Goal: Transaction & Acquisition: Purchase product/service

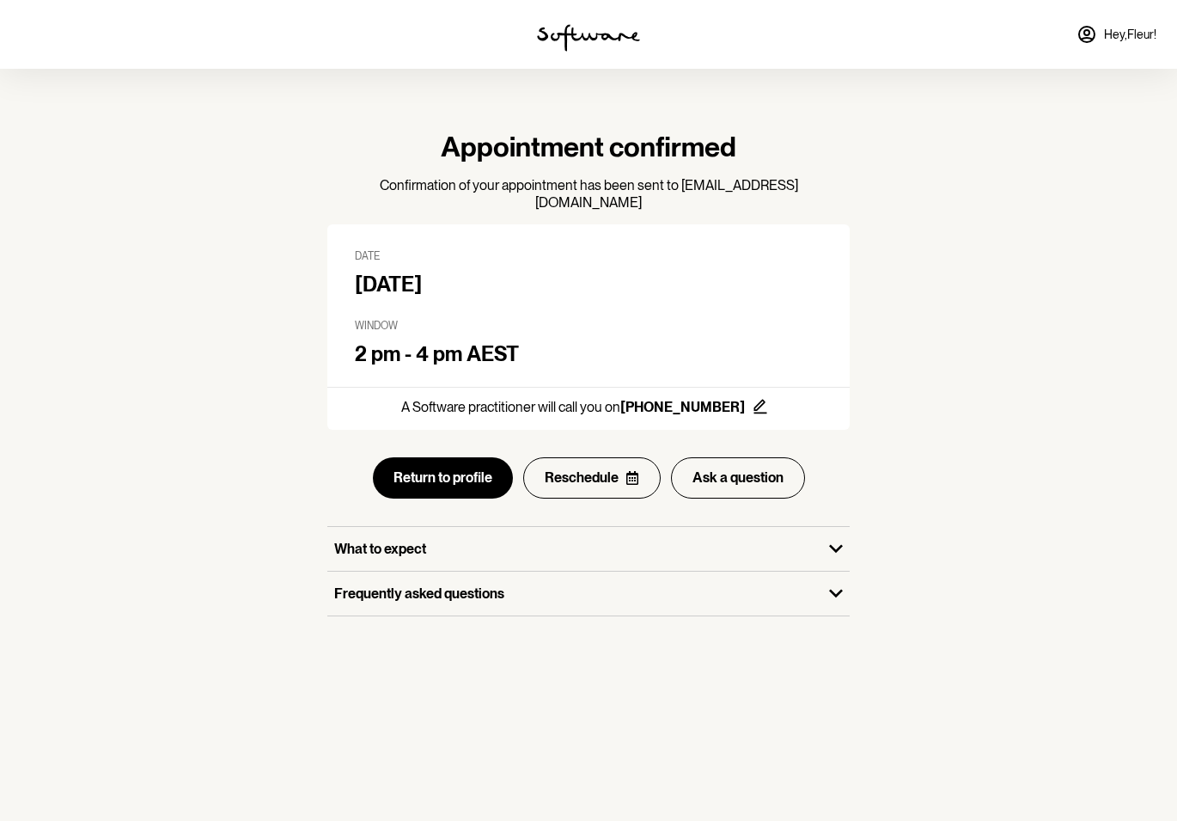
click at [1109, 25] on link "Hey, Fleur !" at bounding box center [1116, 34] width 101 height 41
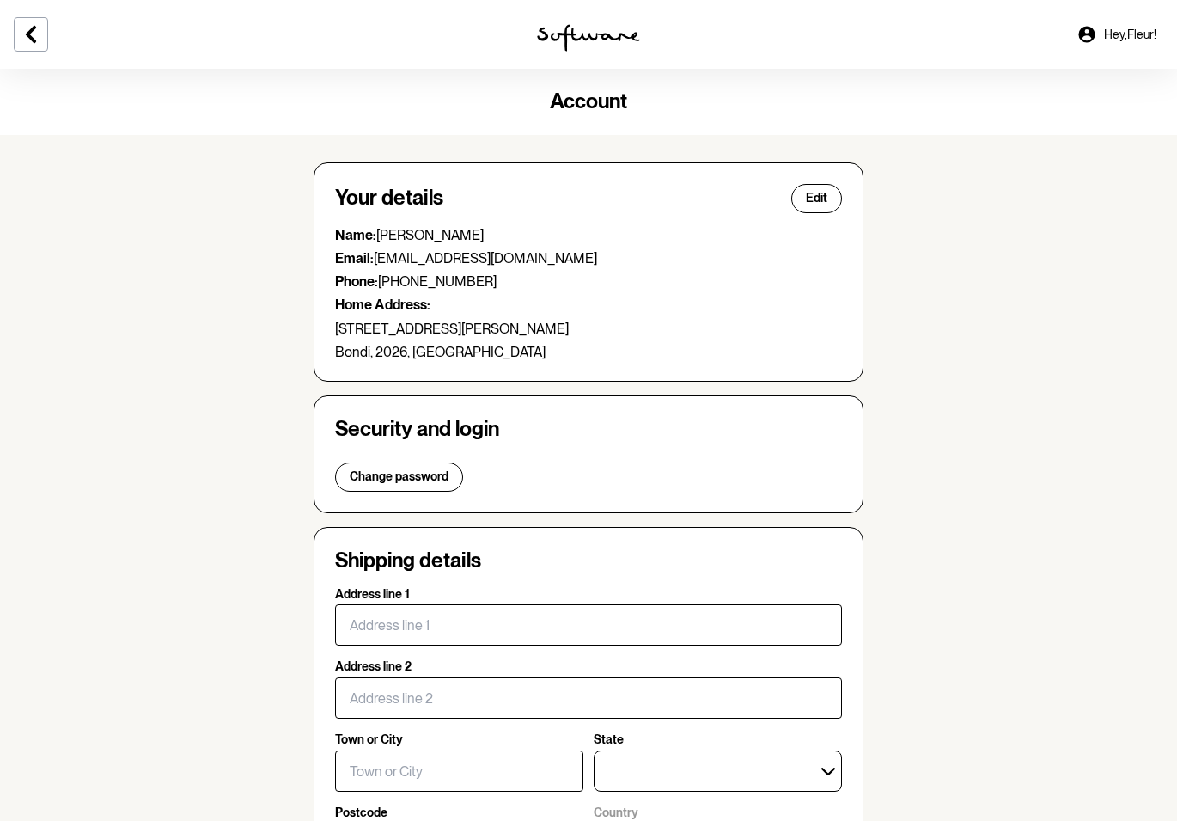
click at [25, 34] on icon at bounding box center [31, 34] width 21 height 21
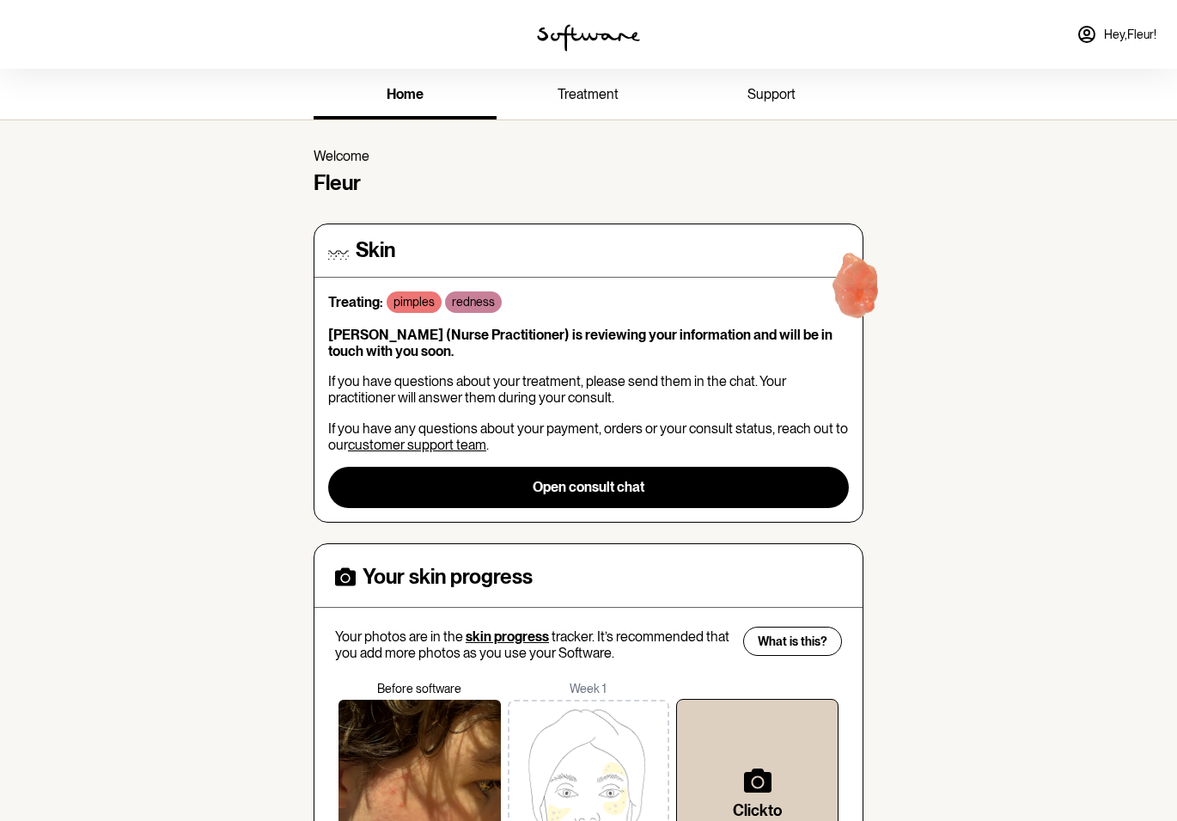
click at [769, 95] on span "support" at bounding box center [772, 94] width 48 height 16
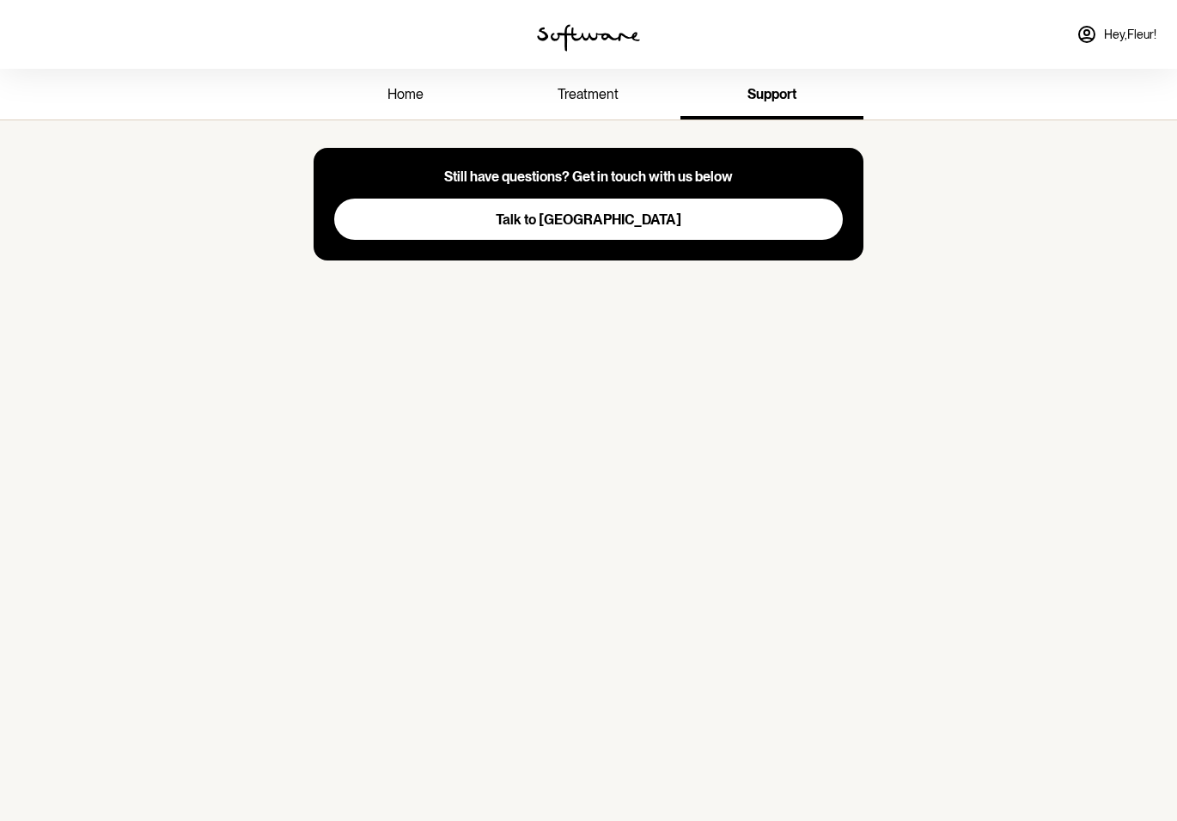
click at [602, 93] on span "treatment" at bounding box center [588, 94] width 61 height 16
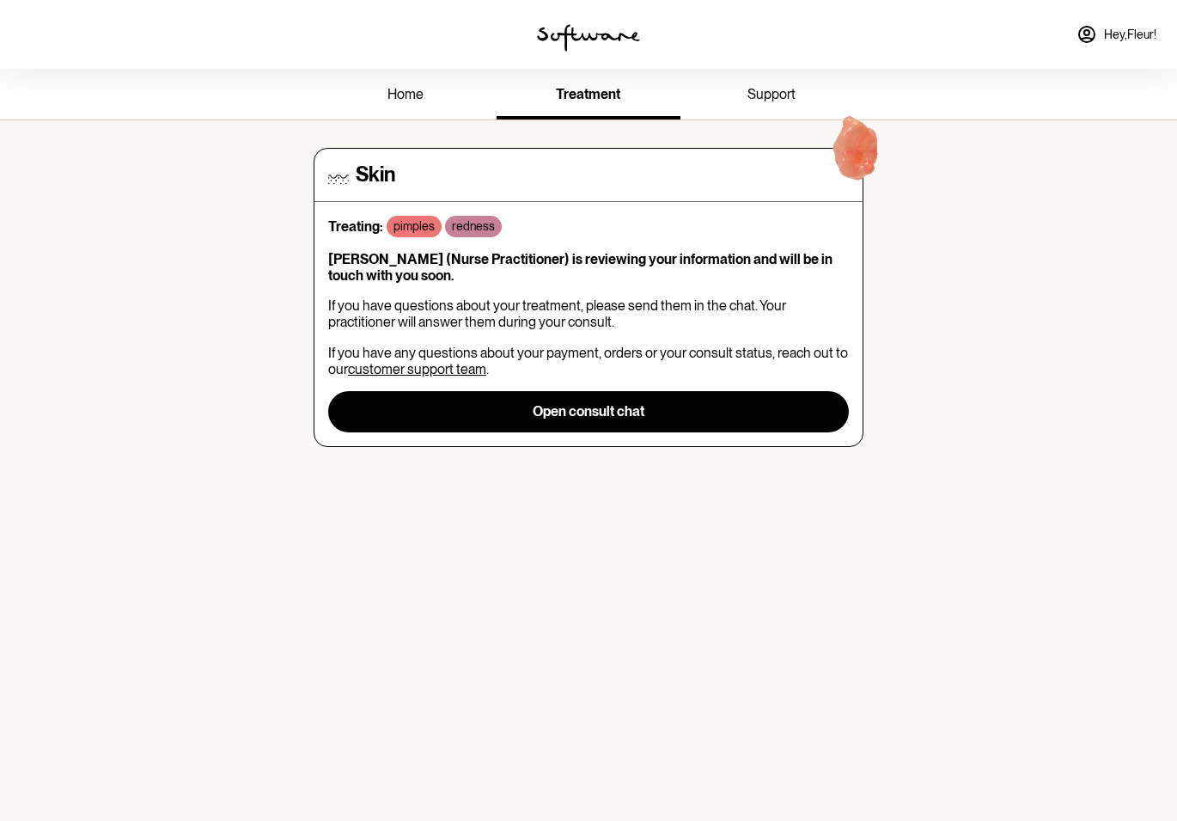
click at [436, 369] on link "customer support team" at bounding box center [417, 369] width 138 height 16
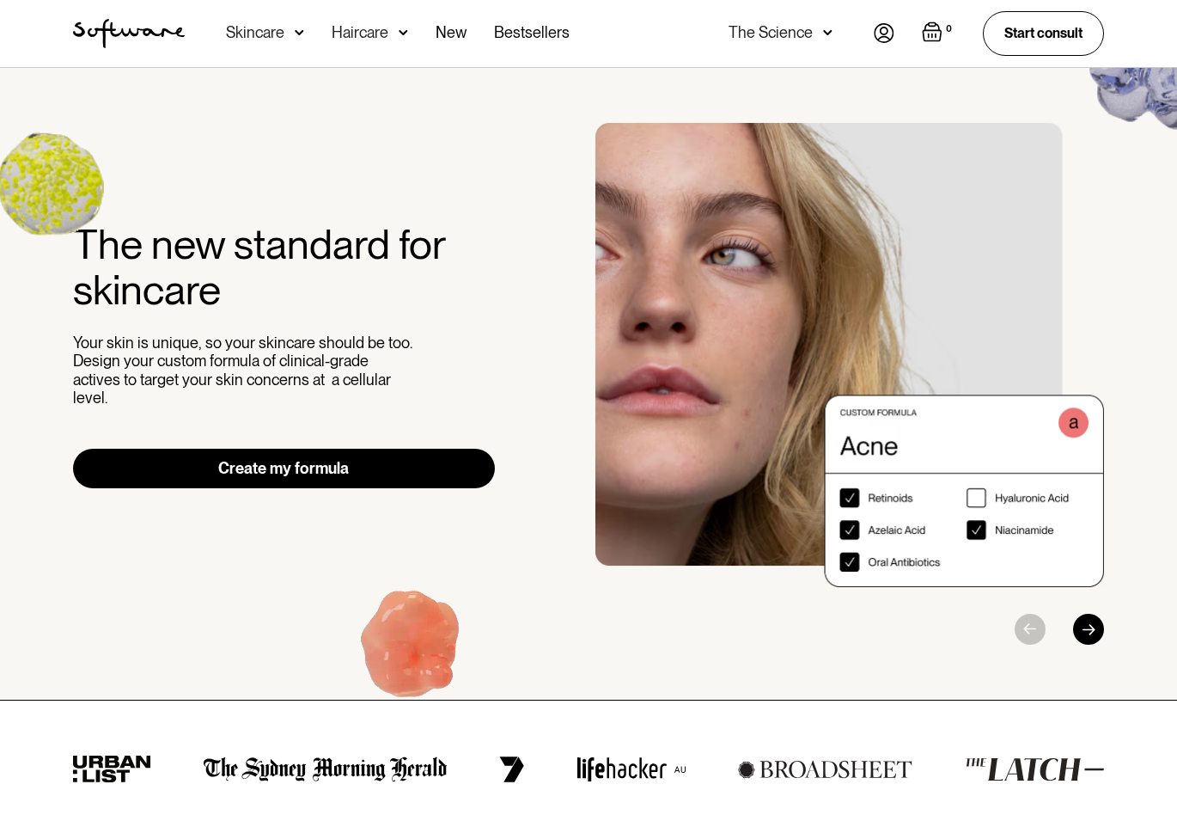
click at [247, 27] on div "Skincare" at bounding box center [255, 32] width 58 height 17
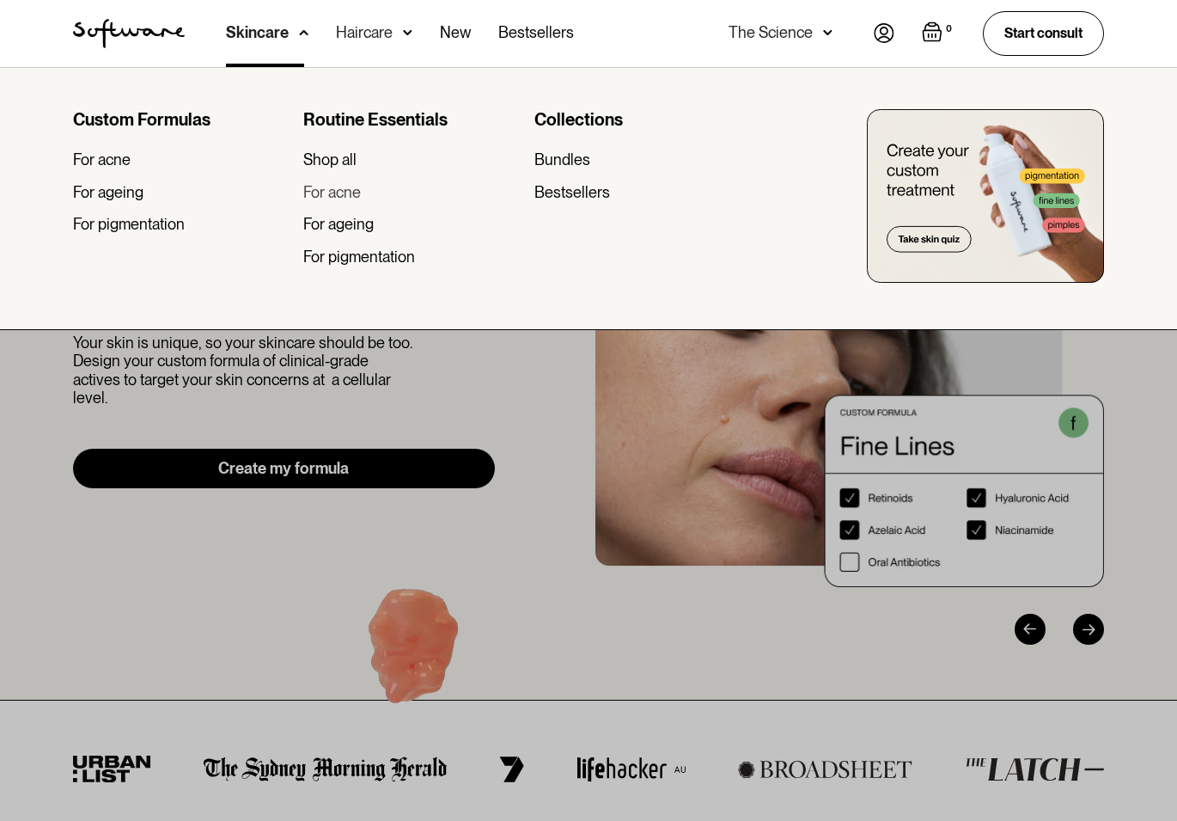
click at [327, 188] on div "For acne" at bounding box center [332, 192] width 58 height 19
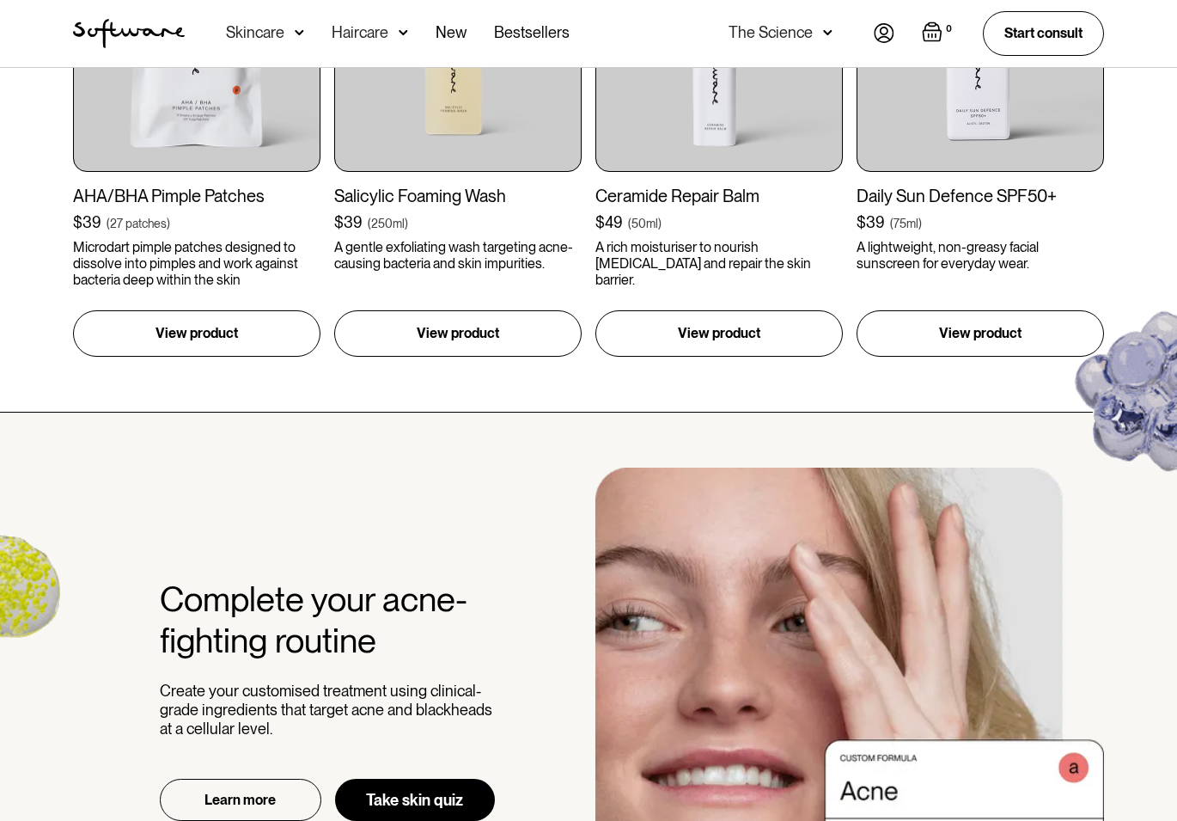
scroll to position [1610, 0]
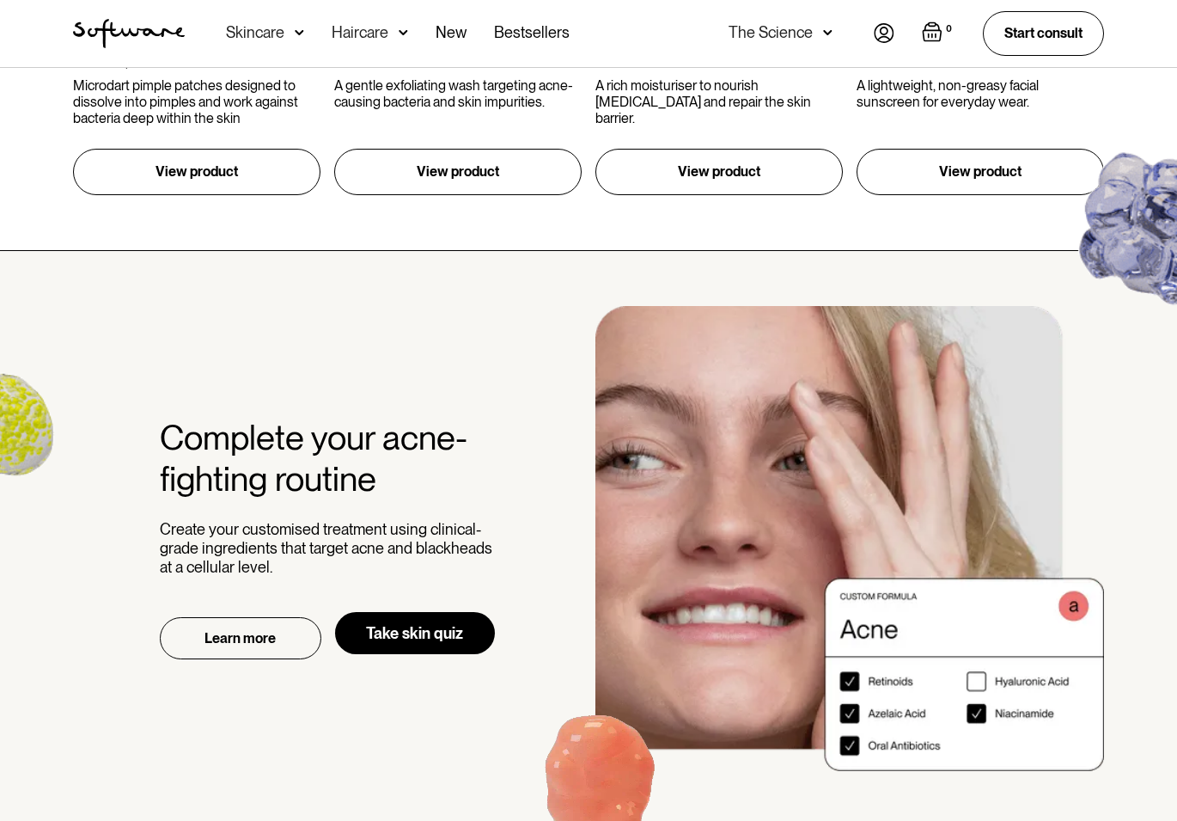
click at [413, 645] on link "Take skin quiz" at bounding box center [415, 633] width 160 height 42
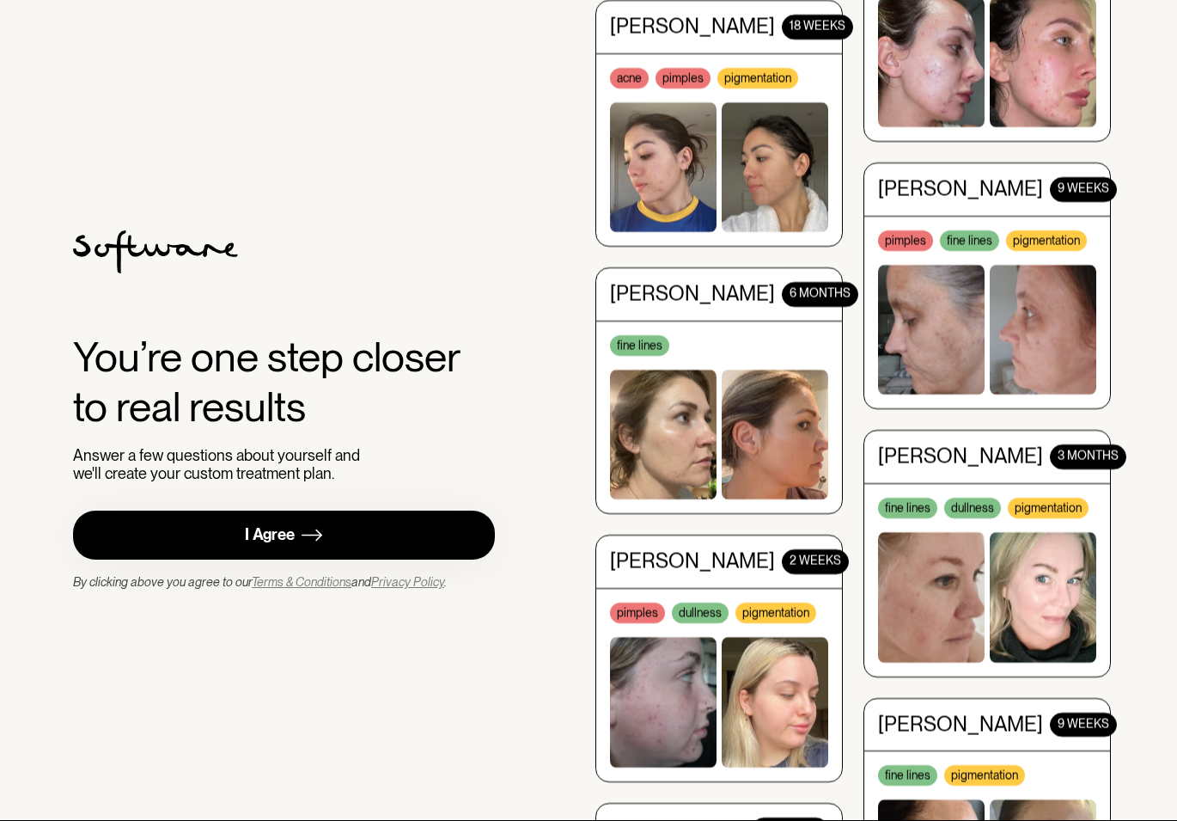
click at [363, 538] on link "I Agree" at bounding box center [284, 534] width 422 height 49
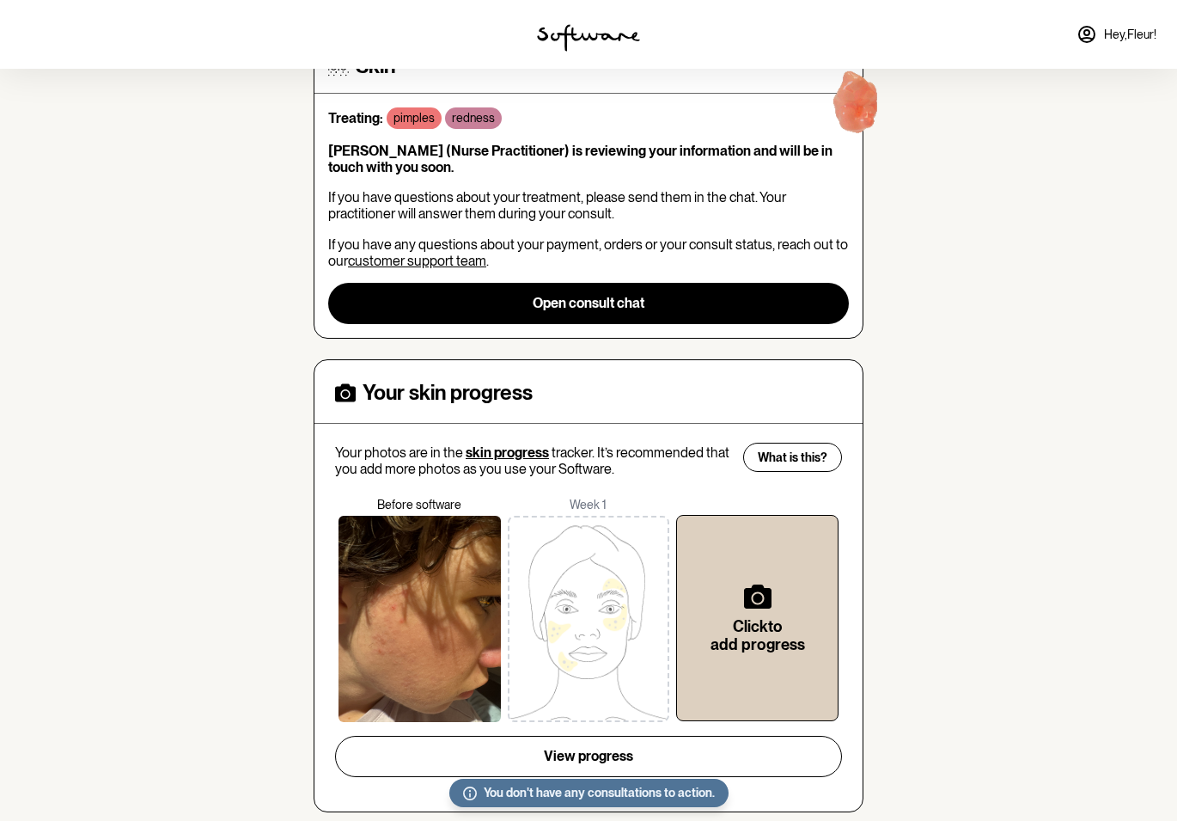
scroll to position [203, 0]
